Goal: Task Accomplishment & Management: Manage account settings

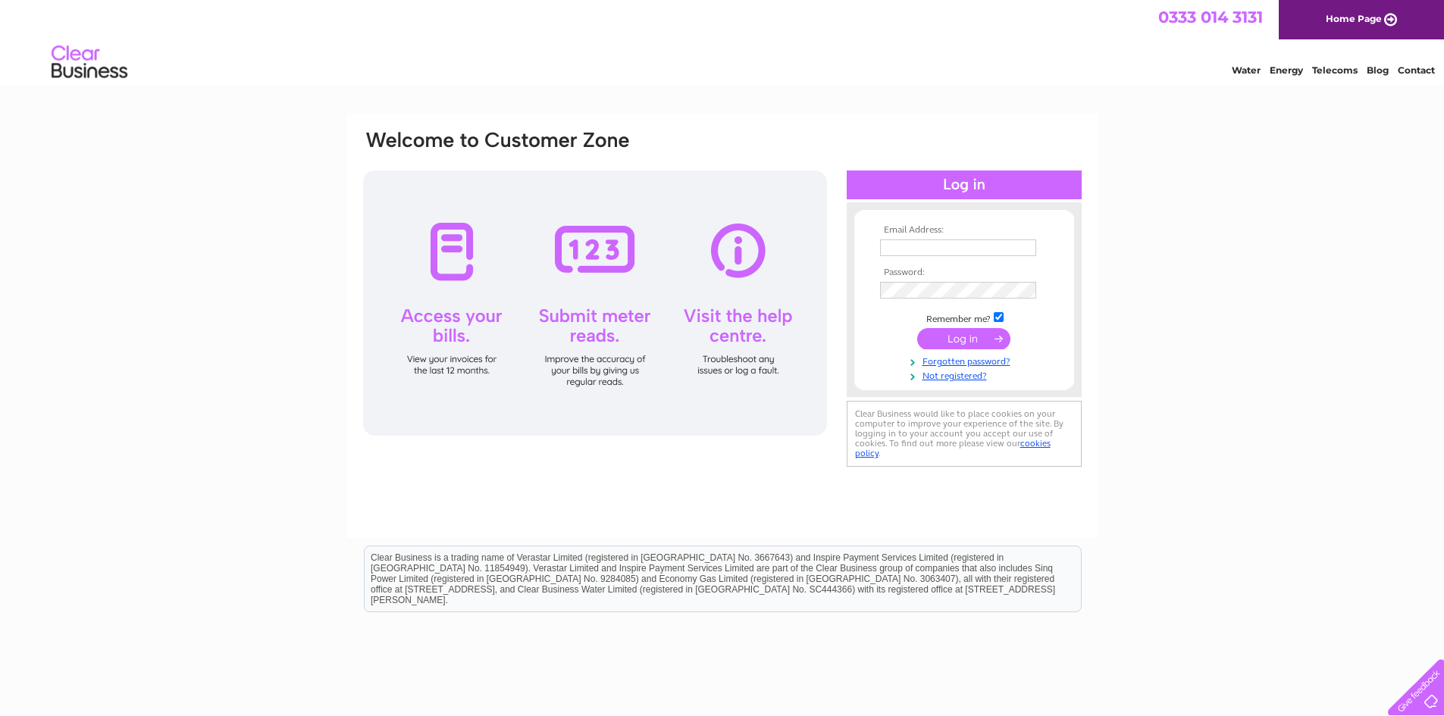
type input "[PERSON_NAME][EMAIL_ADDRESS][DOMAIN_NAME]"
click at [987, 336] on input "submit" at bounding box center [963, 338] width 93 height 21
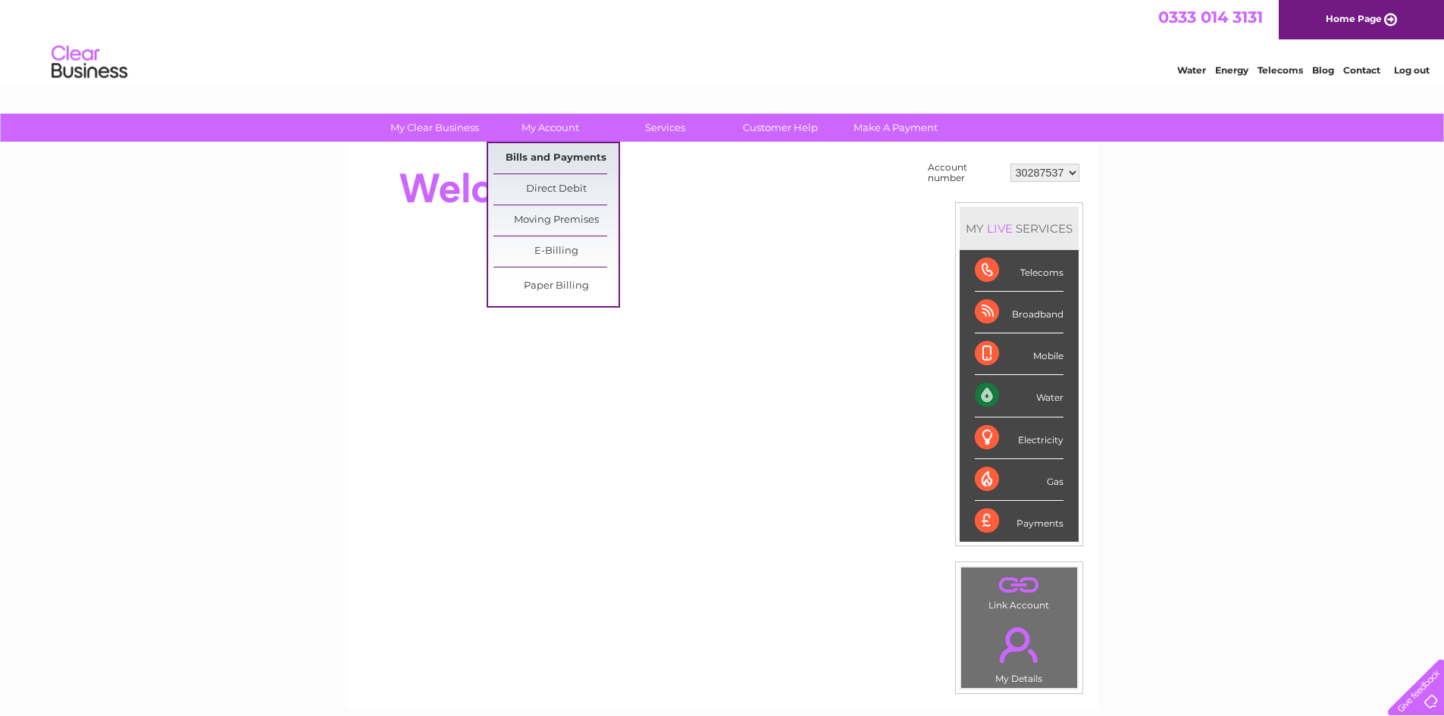
click at [555, 152] on link "Bills and Payments" at bounding box center [555, 158] width 125 height 30
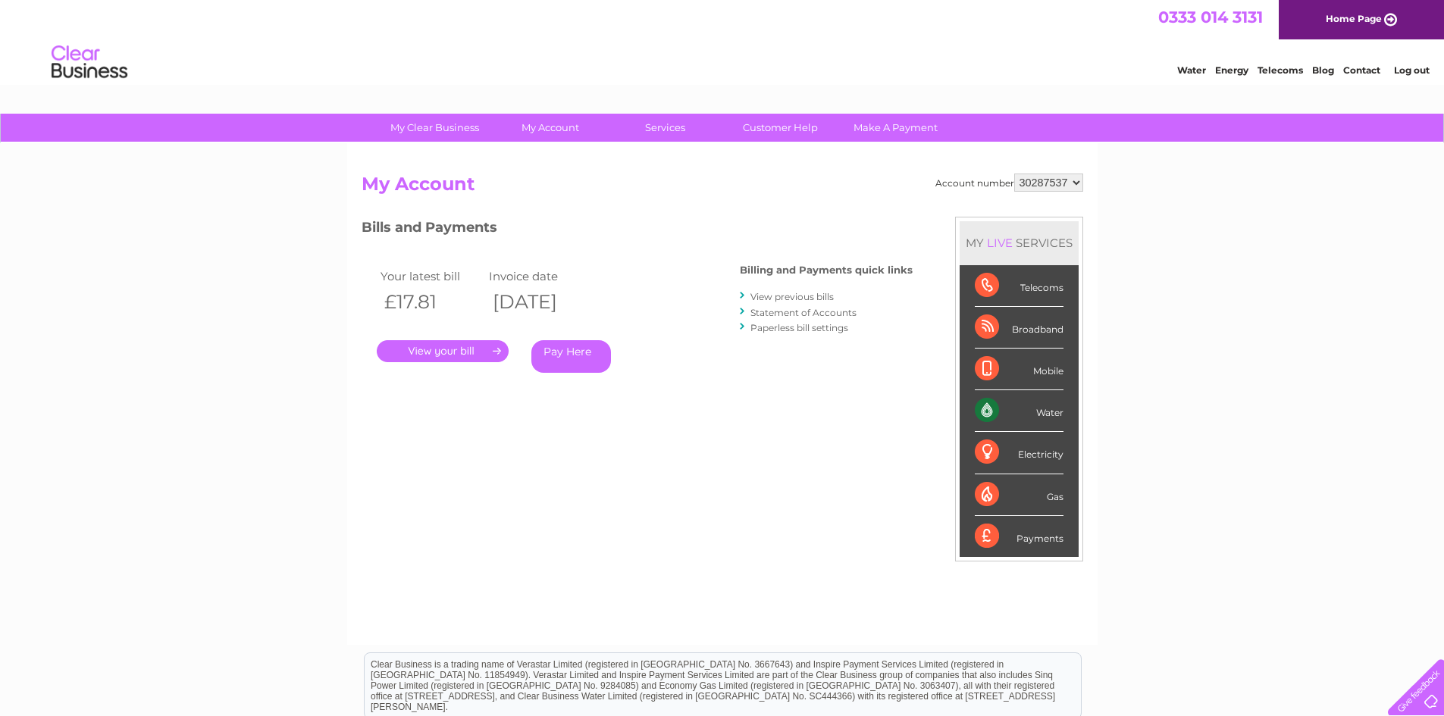
click at [469, 352] on link "." at bounding box center [443, 351] width 132 height 22
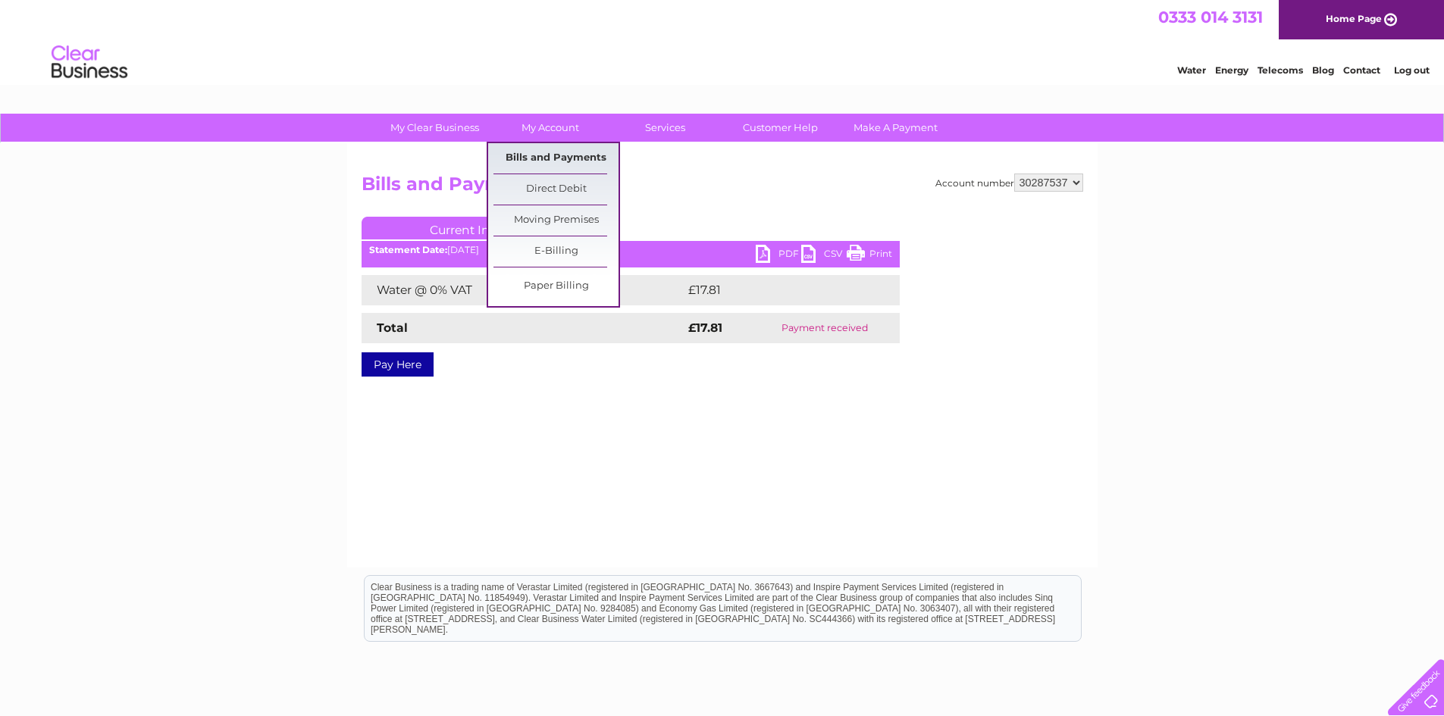
click at [555, 155] on link "Bills and Payments" at bounding box center [555, 158] width 125 height 30
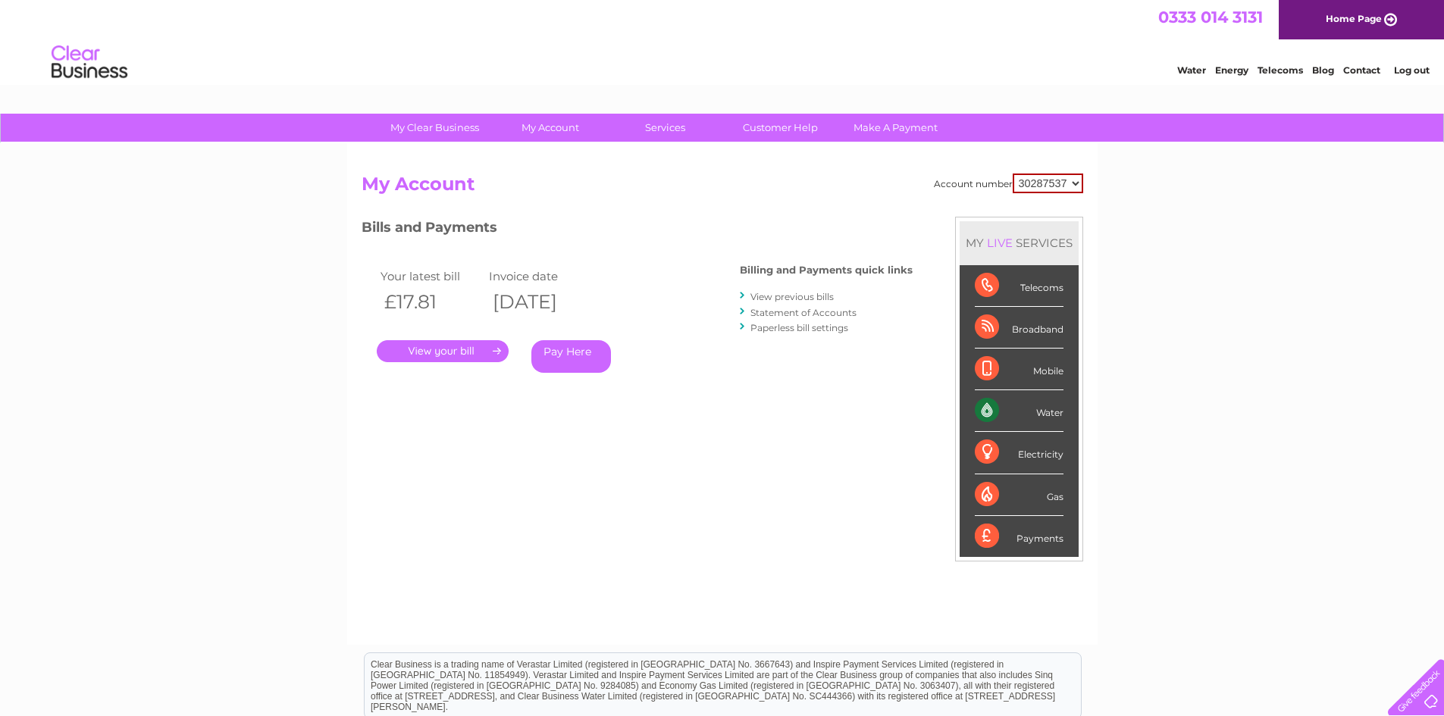
click at [484, 349] on link "." at bounding box center [443, 351] width 132 height 22
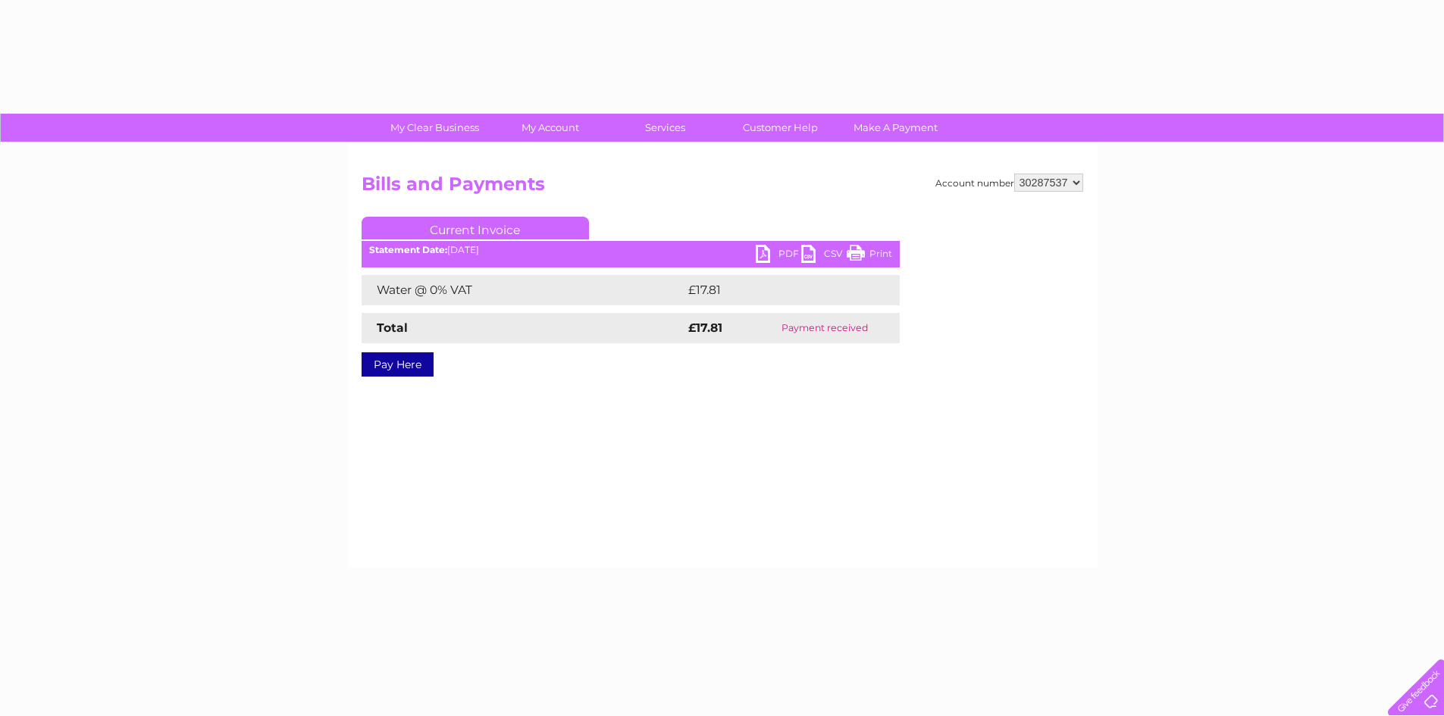
click at [434, 350] on div "Pay Here" at bounding box center [630, 356] width 538 height 27
